Goal: Information Seeking & Learning: Learn about a topic

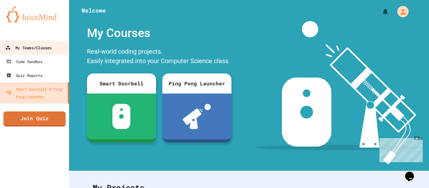
click at [42, 52] on link "My Teams/Classes" at bounding box center [34, 47] width 71 height 14
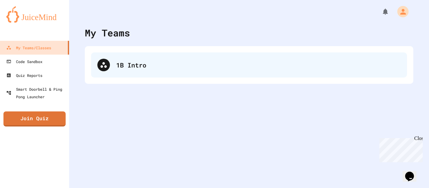
click at [180, 66] on div "1B Intro" at bounding box center [258, 64] width 284 height 9
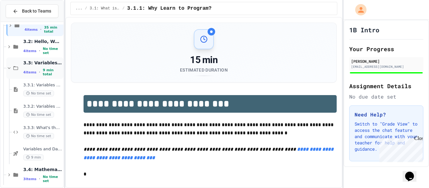
scroll to position [39, 0]
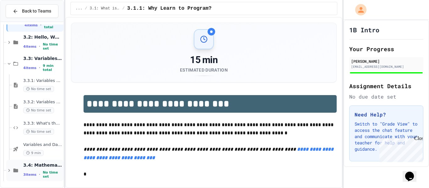
click at [38, 165] on span "3.4: Mathematical Operators" at bounding box center [42, 165] width 39 height 6
click at [21, 173] on div "3.4: Mathematical Operators 3 items • No time set" at bounding box center [34, 170] width 57 height 21
click at [9, 170] on icon at bounding box center [9, 170] width 2 height 3
click at [12, 172] on icon at bounding box center [9, 171] width 6 height 6
click at [17, 169] on icon at bounding box center [15, 170] width 5 height 4
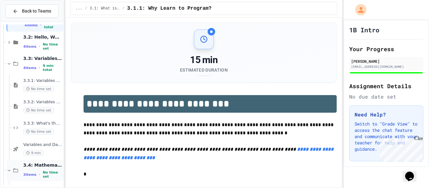
click at [40, 166] on span "3.4: Mathematical Operators" at bounding box center [42, 165] width 39 height 6
click at [37, 167] on span "3.4: Mathematical Operators" at bounding box center [42, 165] width 39 height 6
click at [41, 47] on div "4 items • No time set" at bounding box center [42, 46] width 39 height 8
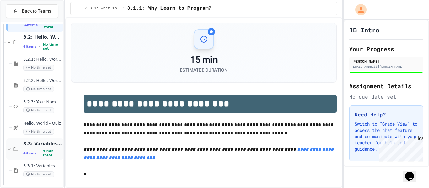
click at [35, 153] on div "4 items • 9 min total" at bounding box center [42, 153] width 39 height 8
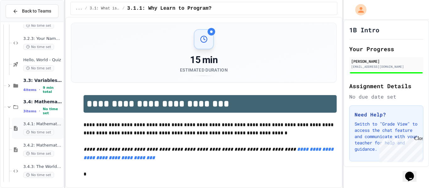
click at [41, 127] on div "3.4.1: Mathematical Operators No time set" at bounding box center [42, 128] width 39 height 14
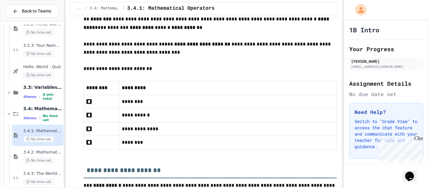
scroll to position [290, 0]
